Goal: Task Accomplishment & Management: Manage account settings

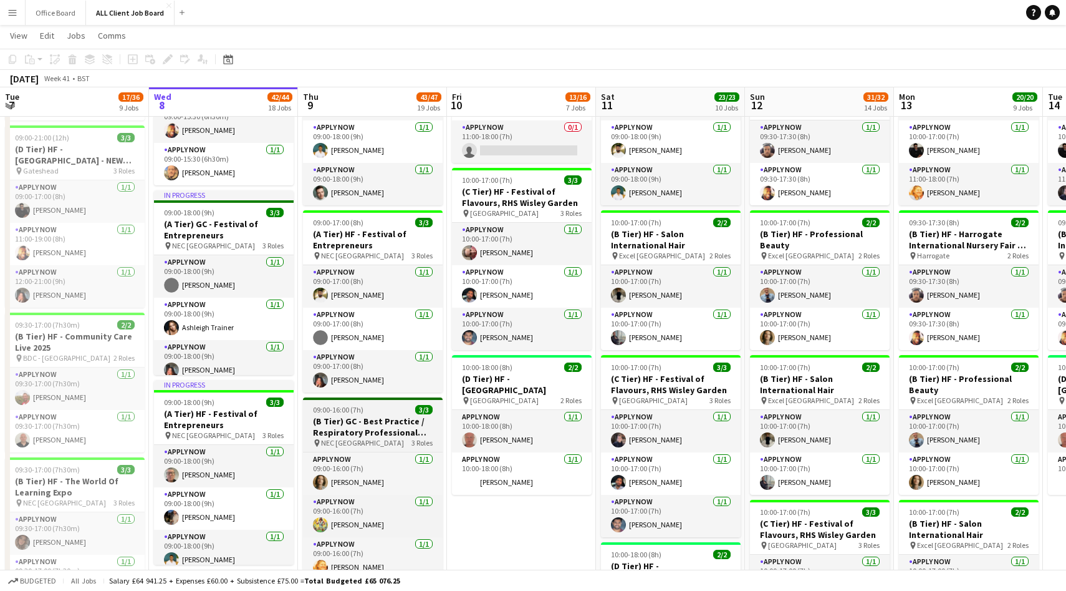
scroll to position [644, 0]
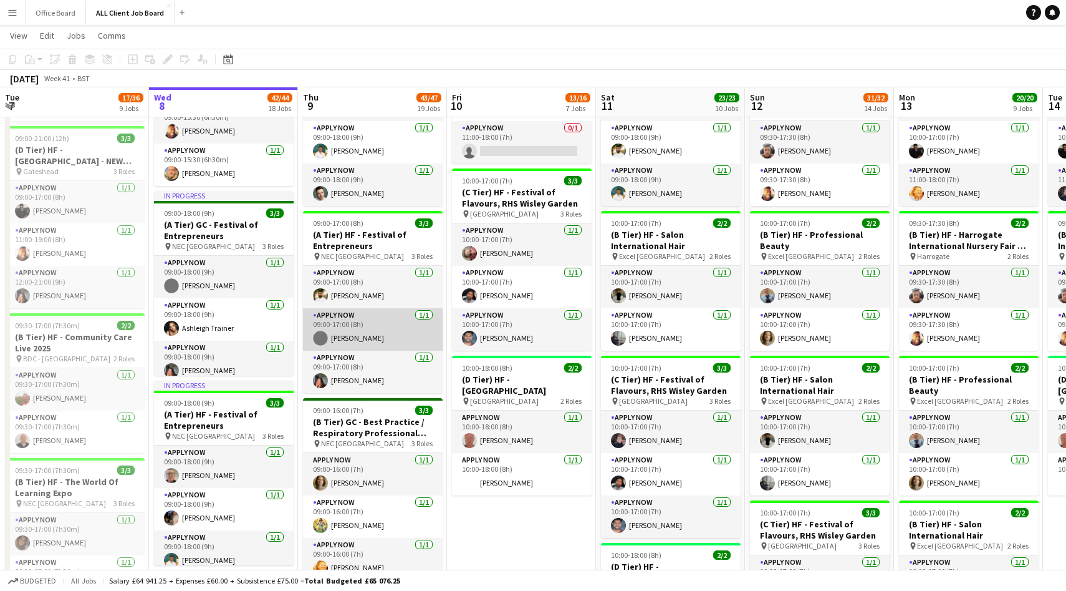
click at [322, 334] on app-user-avatar at bounding box center [320, 338] width 15 height 15
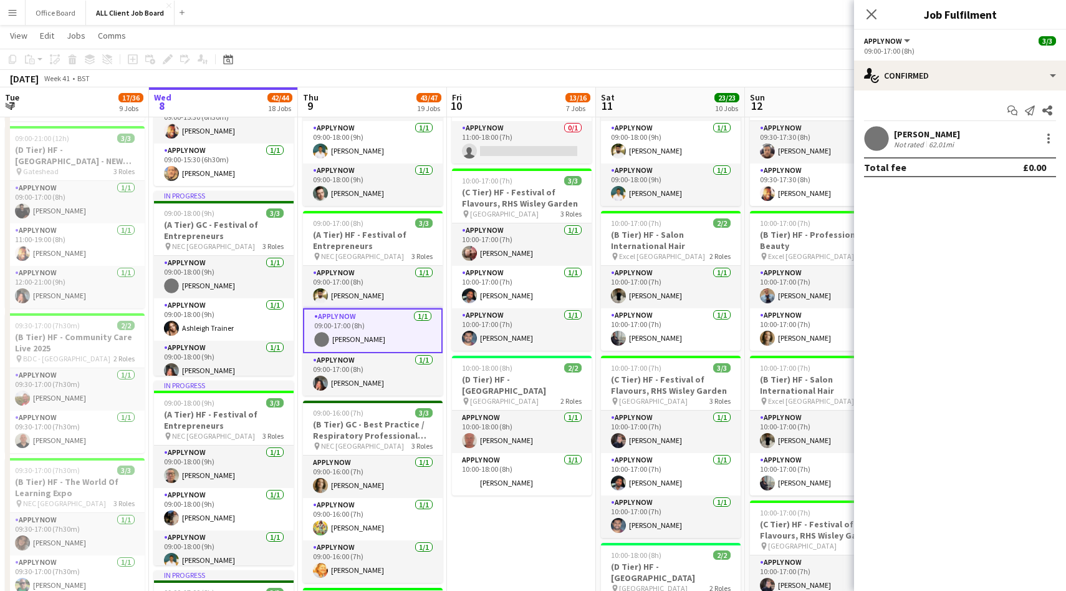
click at [876, 140] on app-user-avatar at bounding box center [876, 138] width 25 height 25
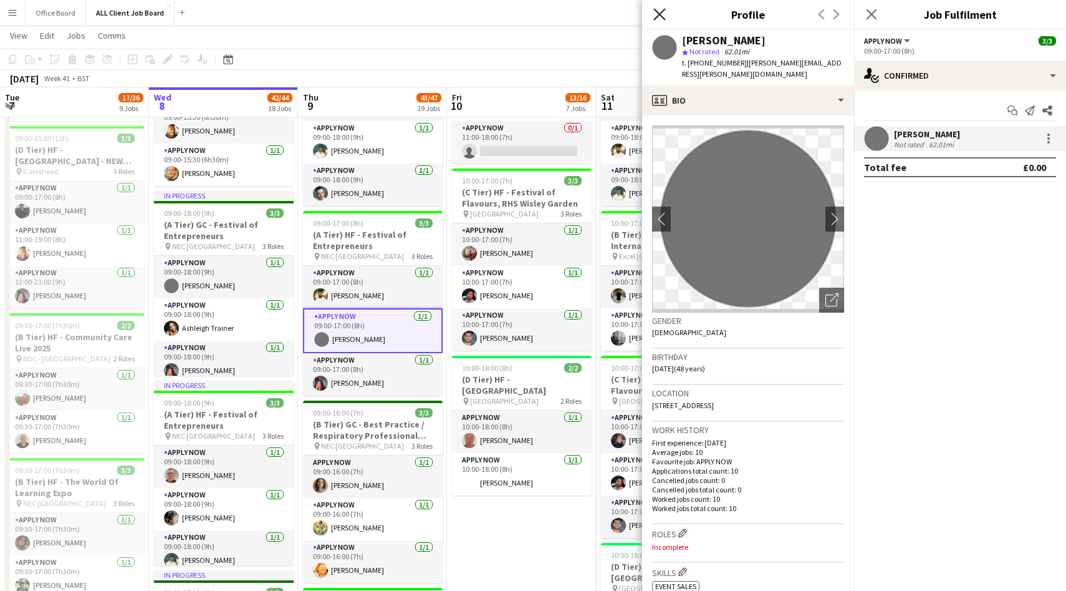
click at [659, 11] on icon "Close pop-in" at bounding box center [660, 14] width 12 height 12
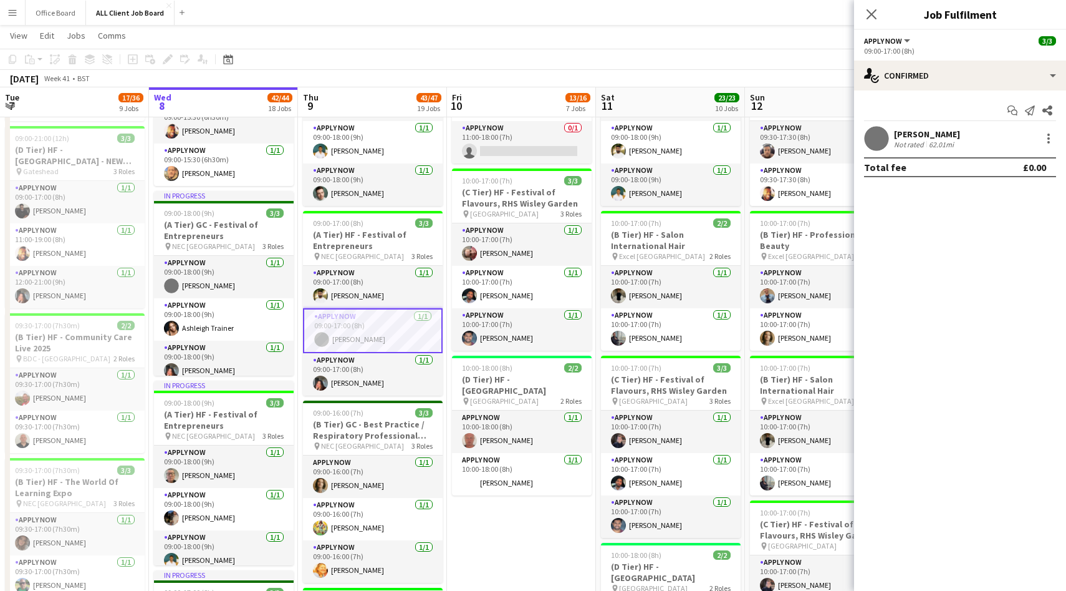
click at [873, 140] on app-user-avatar at bounding box center [876, 138] width 25 height 25
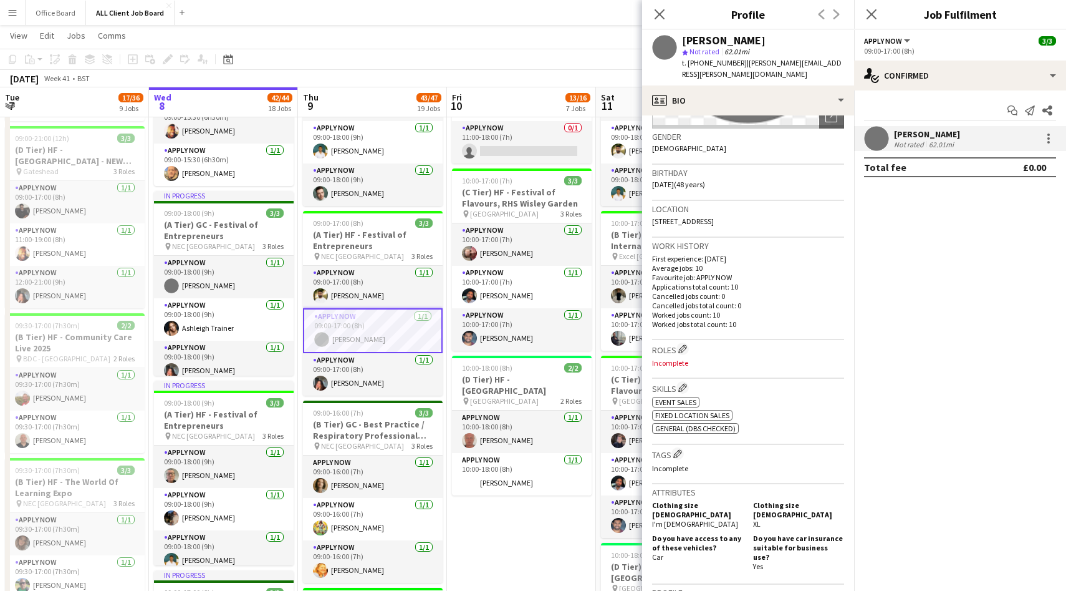
scroll to position [0, 0]
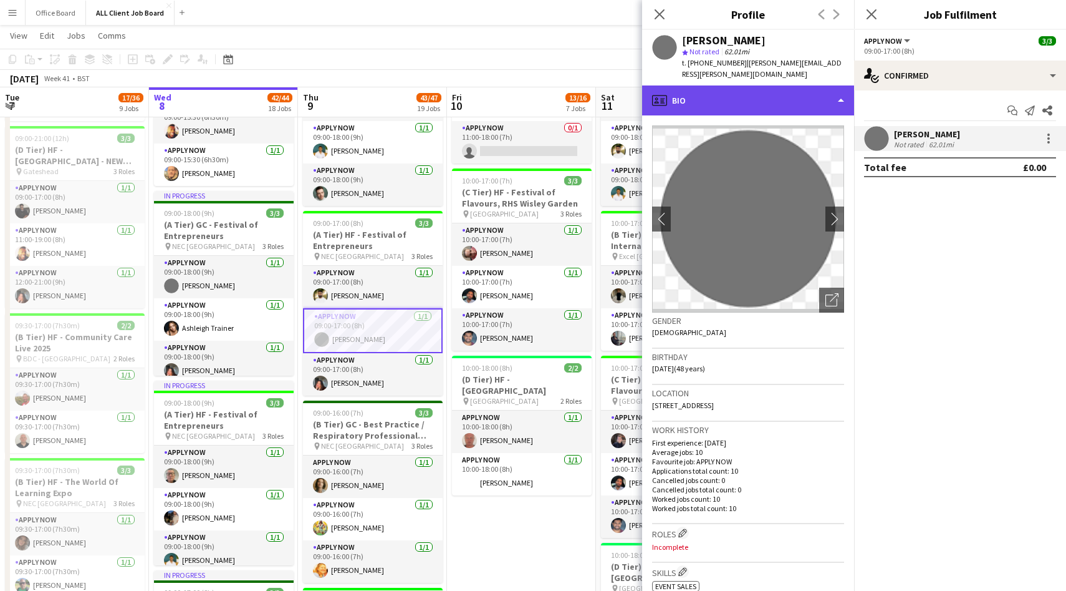
click at [711, 94] on div "profile Bio" at bounding box center [748, 100] width 212 height 30
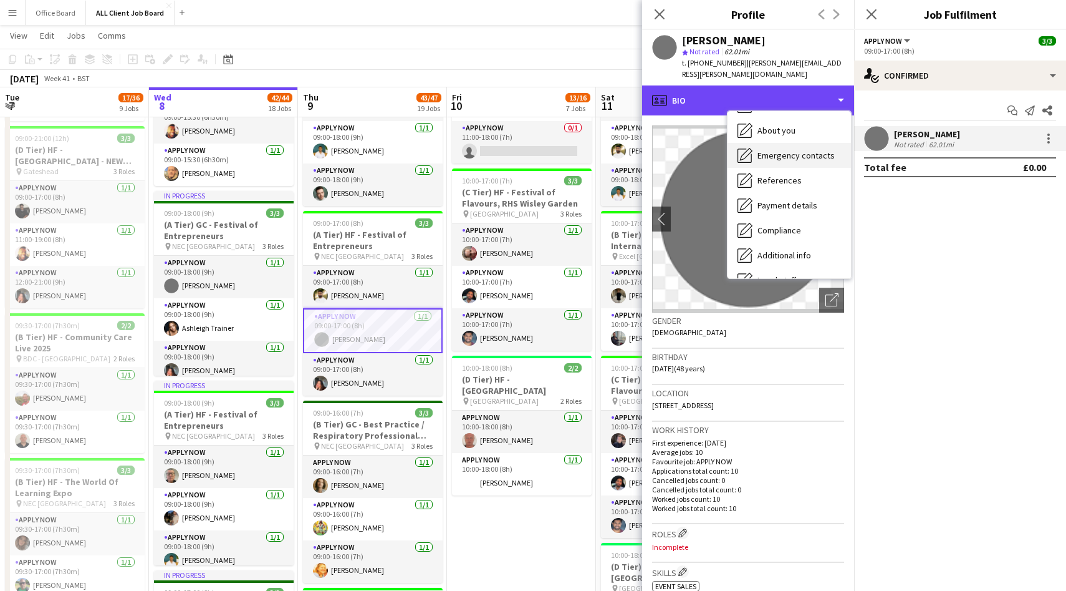
scroll to position [142, 0]
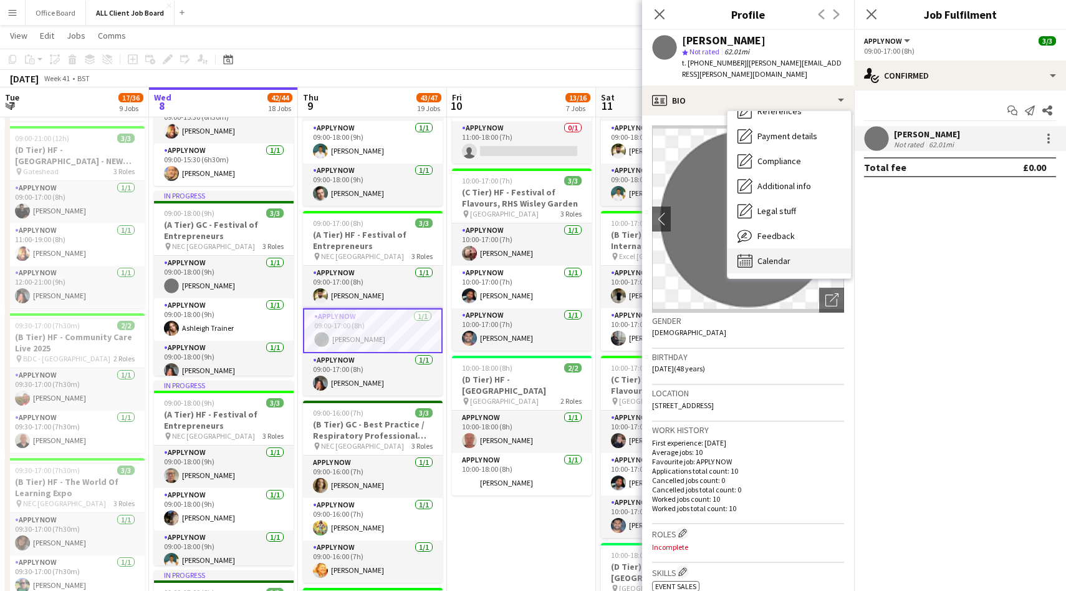
click at [765, 255] on span "Calendar" at bounding box center [774, 260] width 33 height 11
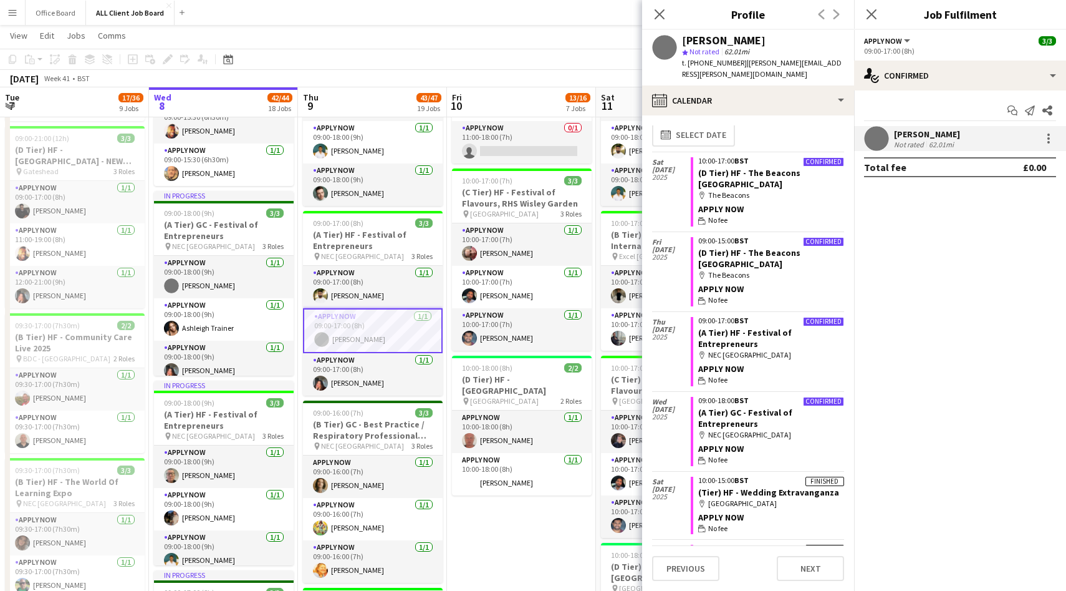
scroll to position [0, 0]
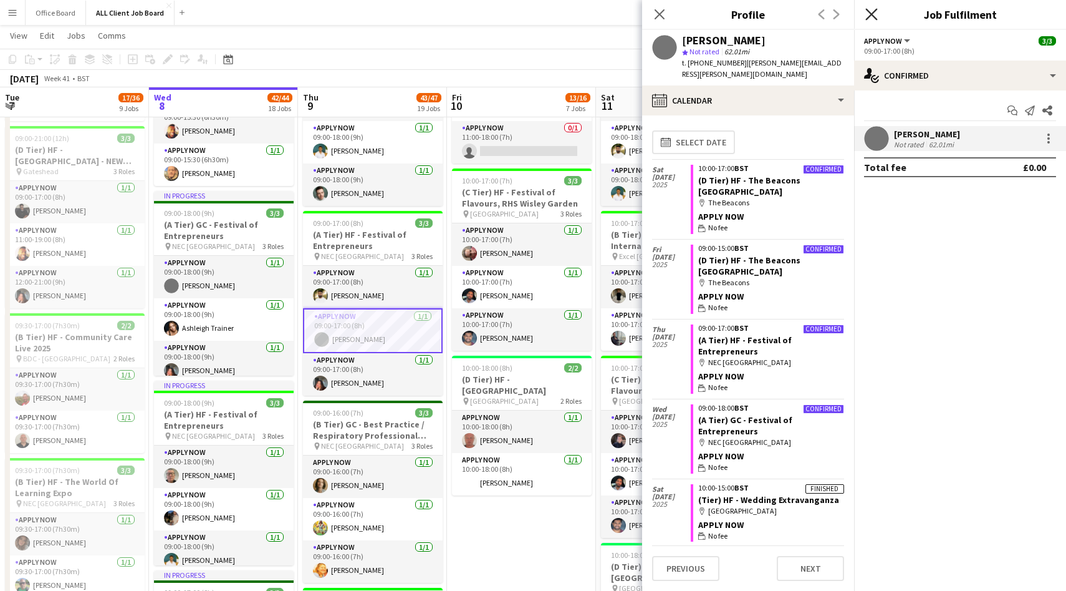
click at [871, 12] on icon "Close pop-in" at bounding box center [872, 14] width 12 height 12
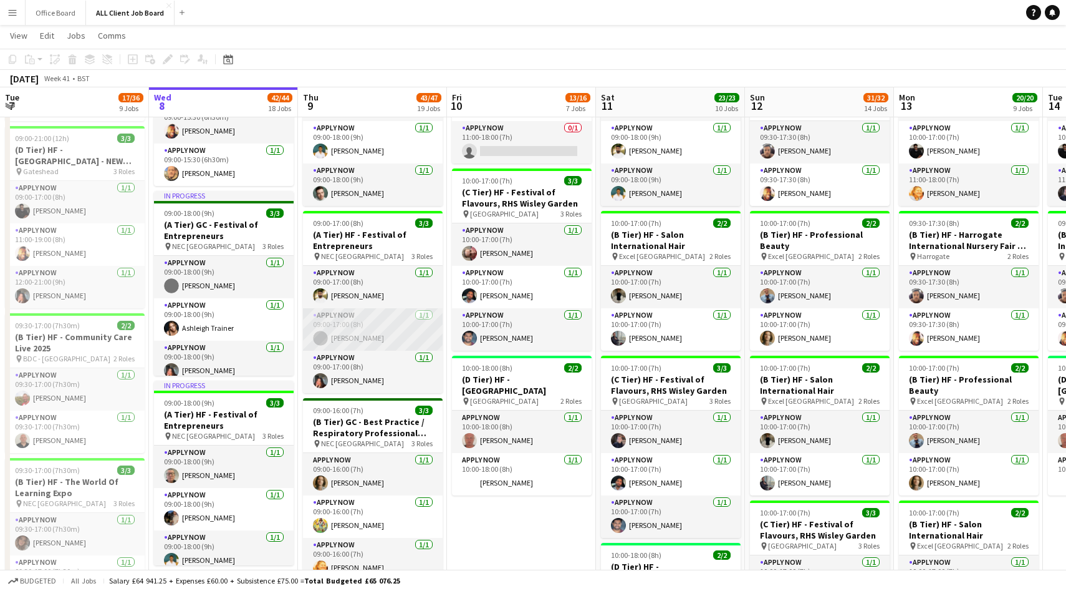
click at [388, 333] on app-card-role "APPLY NOW [DATE] 09:00-17:00 (8h) [PERSON_NAME]" at bounding box center [373, 329] width 140 height 42
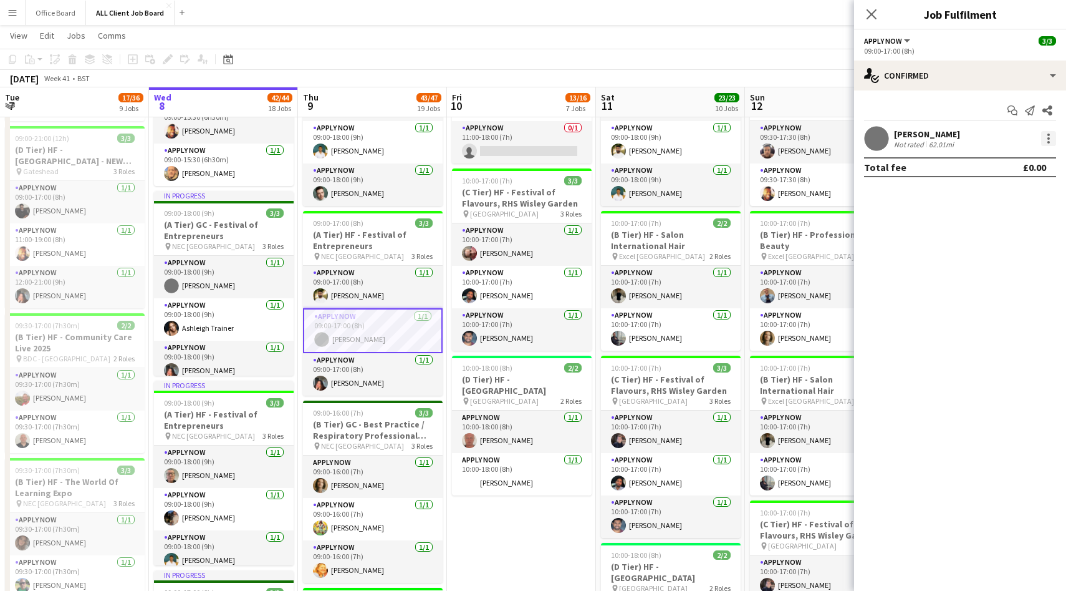
click at [1053, 142] on div at bounding box center [1049, 138] width 15 height 15
click at [871, 6] on div at bounding box center [533, 295] width 1066 height 591
click at [871, 16] on icon "Close pop-in" at bounding box center [872, 14] width 12 height 12
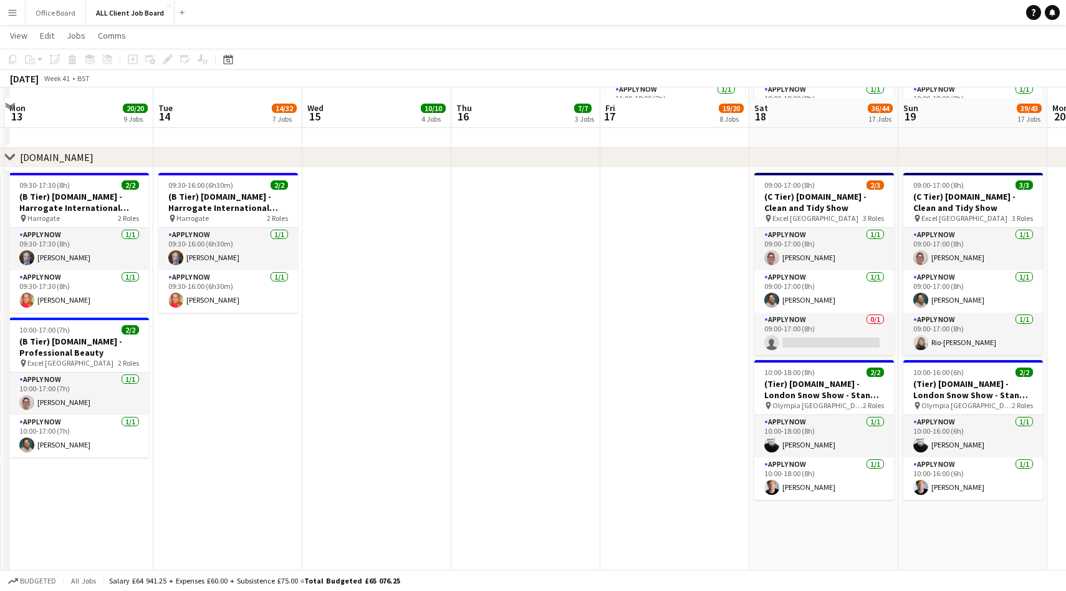
scroll to position [3364, 0]
